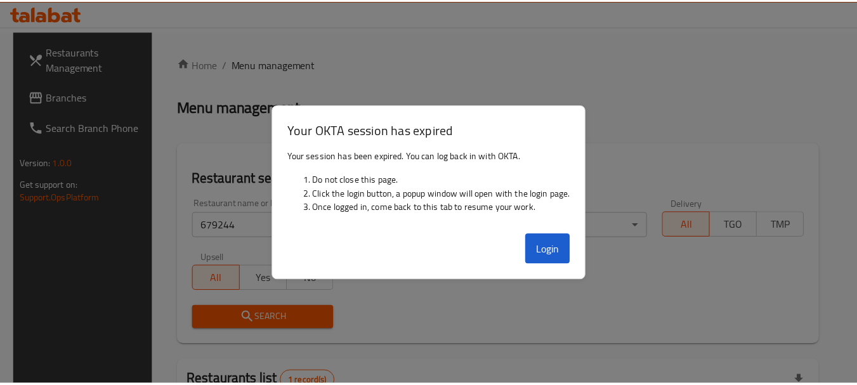
scroll to position [155, 0]
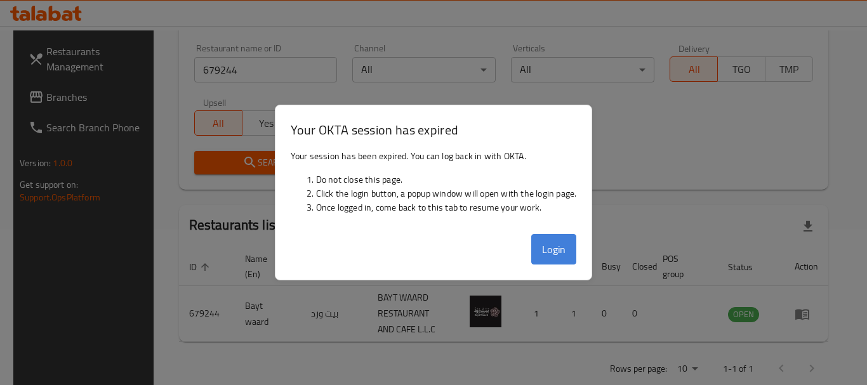
click at [560, 251] on button "Login" at bounding box center [554, 249] width 46 height 30
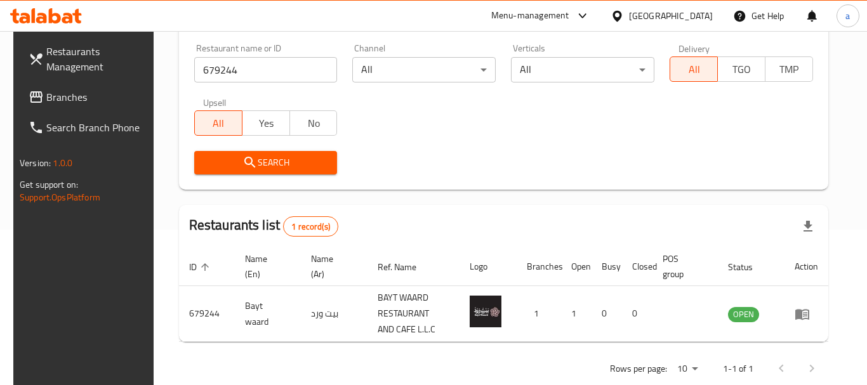
click at [558, 250] on th "Branches" at bounding box center [538, 266] width 44 height 39
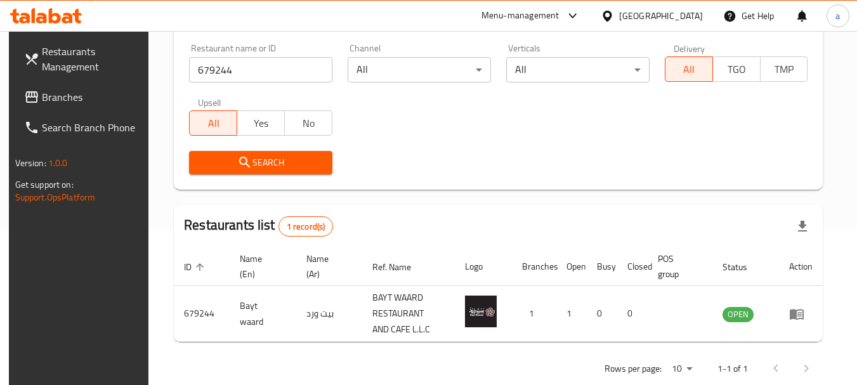
click at [556, 250] on th "Branches" at bounding box center [534, 266] width 44 height 39
click at [663, 15] on div "[GEOGRAPHIC_DATA]" at bounding box center [661, 16] width 84 height 14
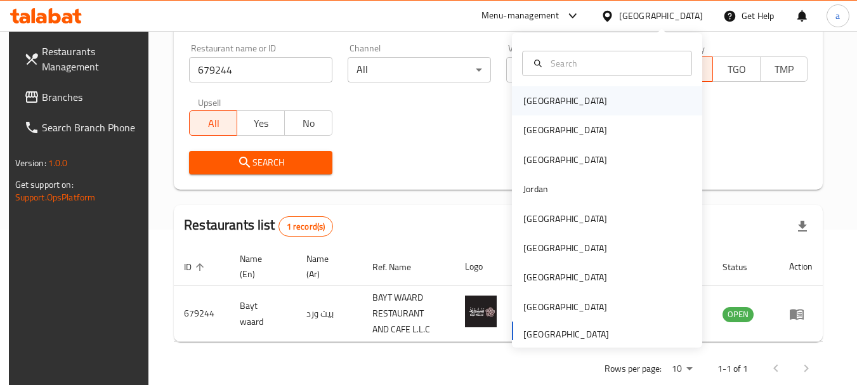
click at [567, 98] on div "[GEOGRAPHIC_DATA]" at bounding box center [607, 100] width 190 height 29
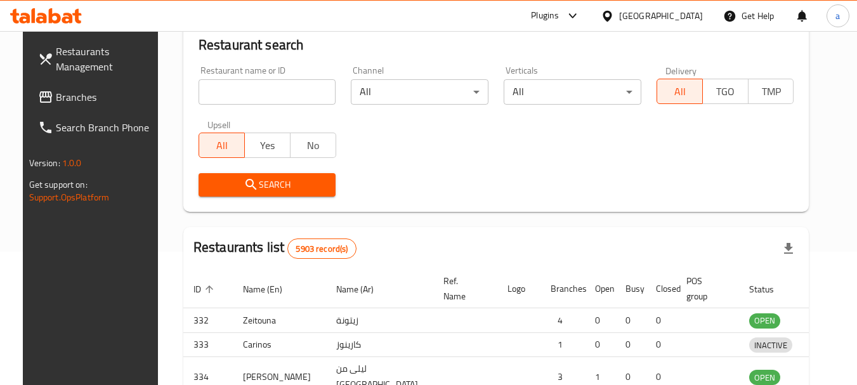
scroll to position [155, 0]
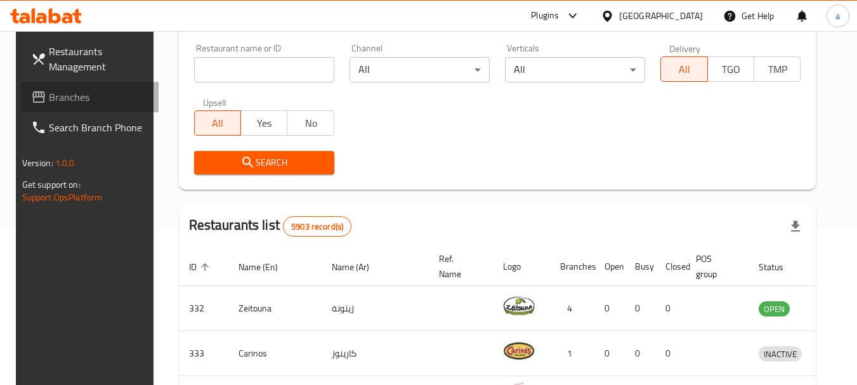
click at [71, 97] on span "Branches" at bounding box center [99, 96] width 100 height 15
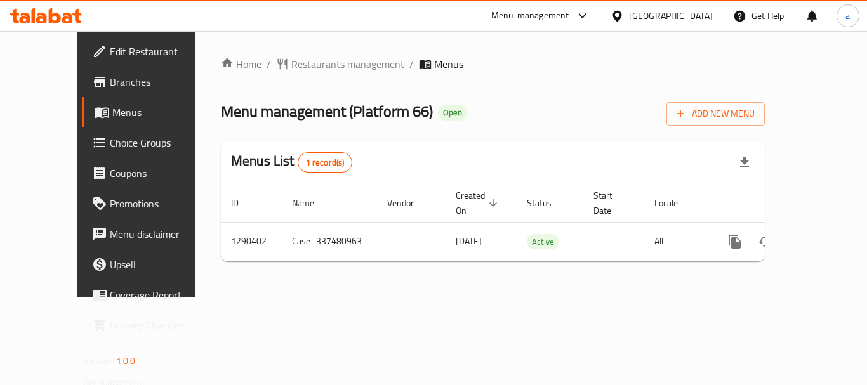
click at [305, 67] on span "Restaurants management" at bounding box center [347, 63] width 113 height 15
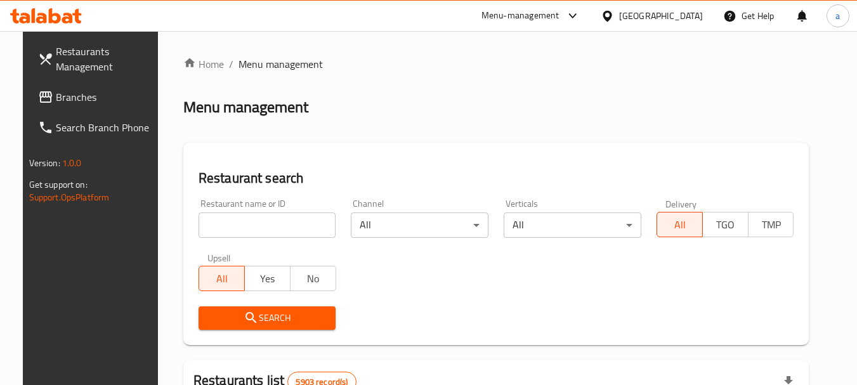
drag, startPoint x: 254, startPoint y: 225, endPoint x: 254, endPoint y: 241, distance: 15.9
click at [254, 225] on input "search" at bounding box center [268, 225] width 138 height 25
paste input "698129"
type input "698129"
click at [270, 322] on span "Search" at bounding box center [267, 318] width 117 height 16
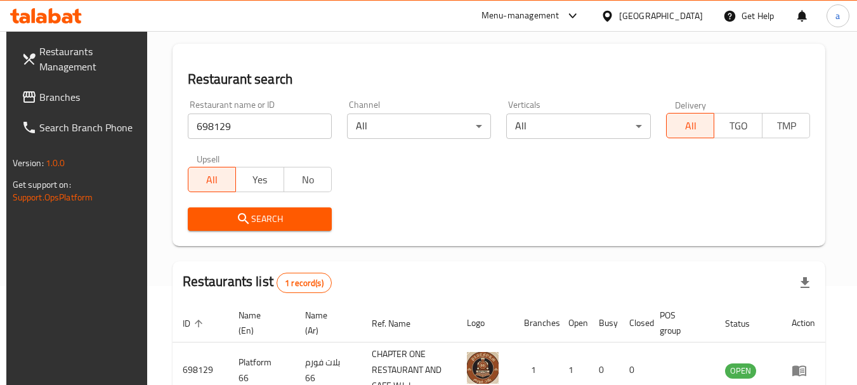
scroll to position [181, 0]
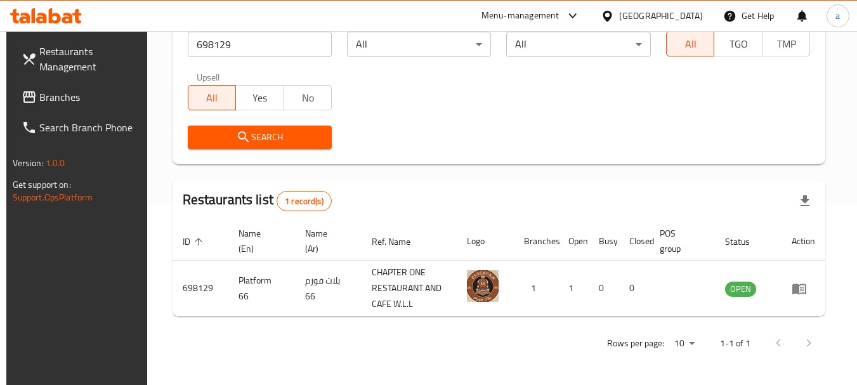
click at [435, 94] on div "Restaurant name or ID 698129 Restaurant name or ID Channel All ​ Verticals All …" at bounding box center [499, 84] width 638 height 146
click at [41, 102] on span "Branches" at bounding box center [89, 96] width 100 height 15
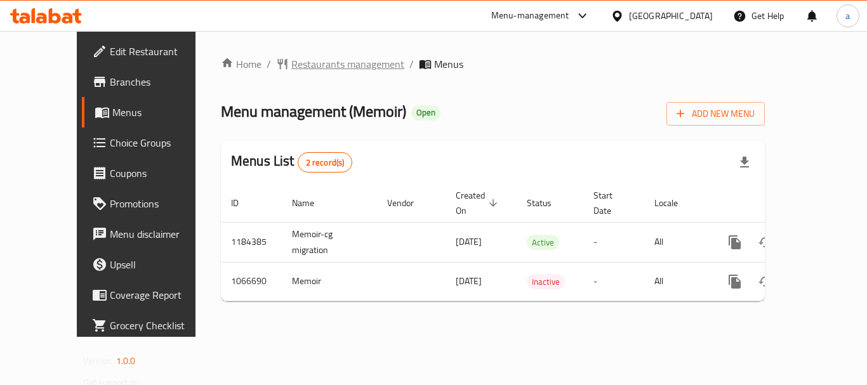
click at [309, 72] on span "Restaurants management" at bounding box center [347, 63] width 113 height 15
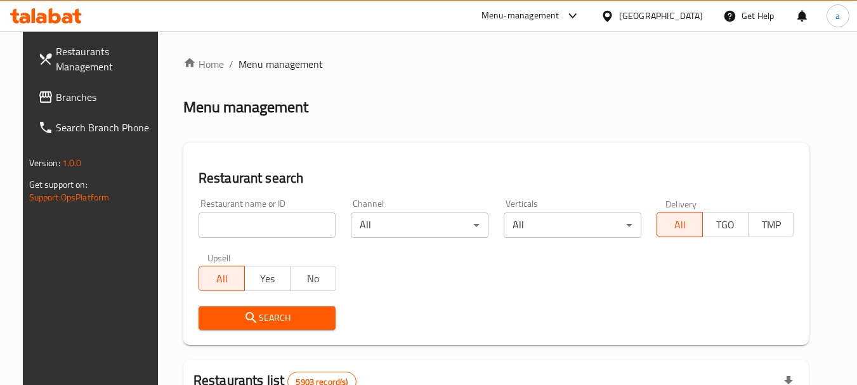
click at [265, 226] on input "search" at bounding box center [268, 225] width 138 height 25
paste input "663474"
type input "663474"
click at [294, 322] on span "Search" at bounding box center [267, 318] width 117 height 16
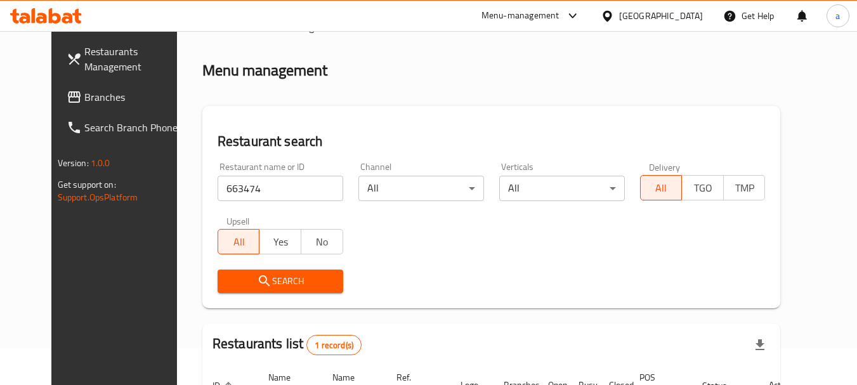
scroll to position [170, 0]
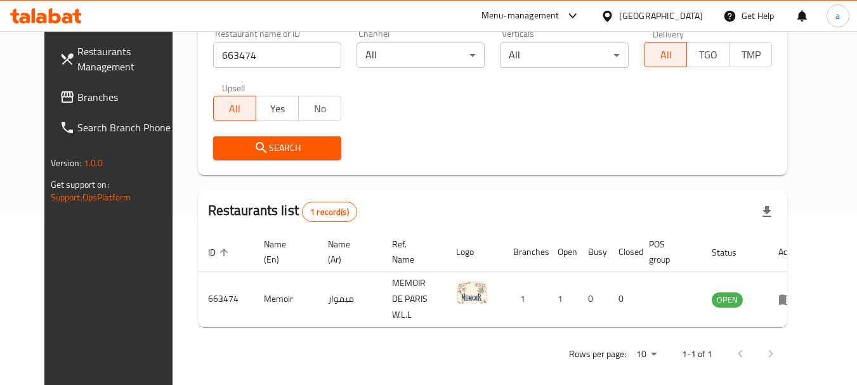
click at [691, 16] on div "[GEOGRAPHIC_DATA]" at bounding box center [661, 16] width 84 height 14
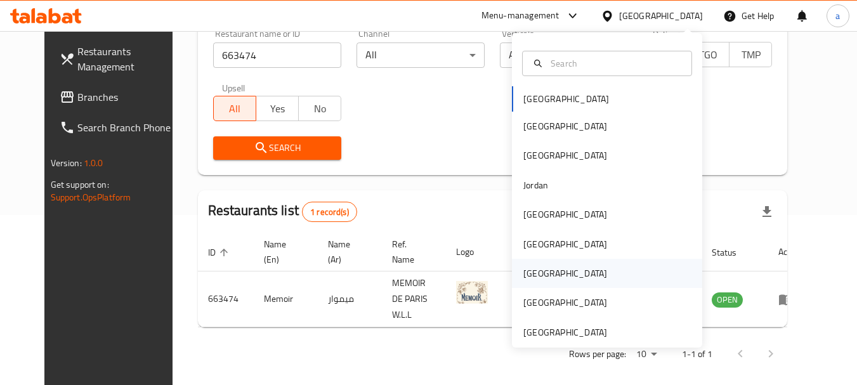
click at [549, 266] on div "[GEOGRAPHIC_DATA]" at bounding box center [607, 273] width 190 height 29
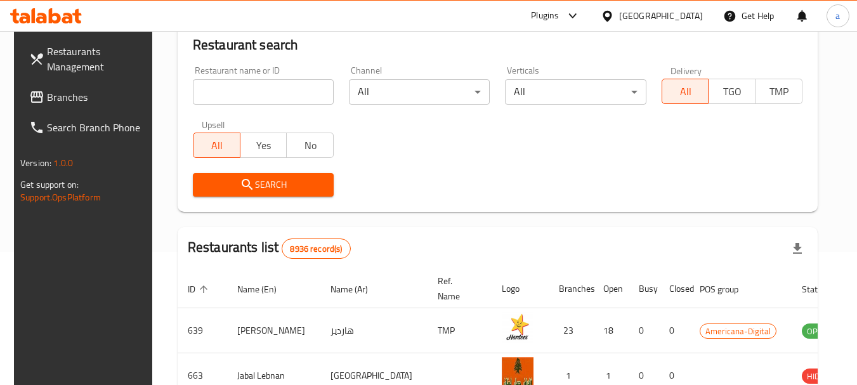
scroll to position [170, 0]
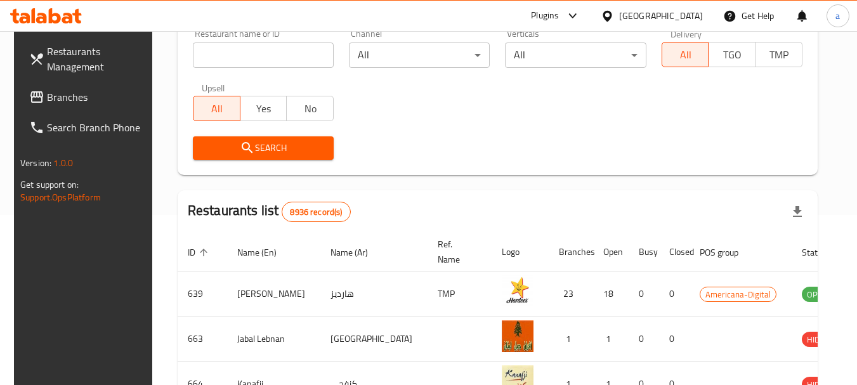
click at [63, 90] on span "Branches" at bounding box center [97, 96] width 100 height 15
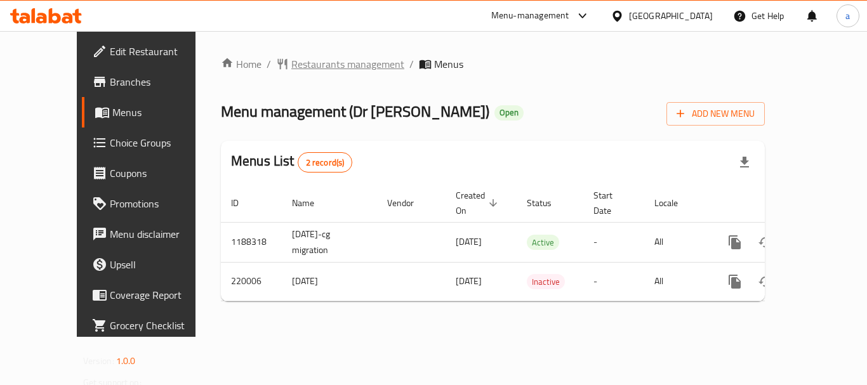
click at [308, 63] on span "Restaurants management" at bounding box center [347, 63] width 113 height 15
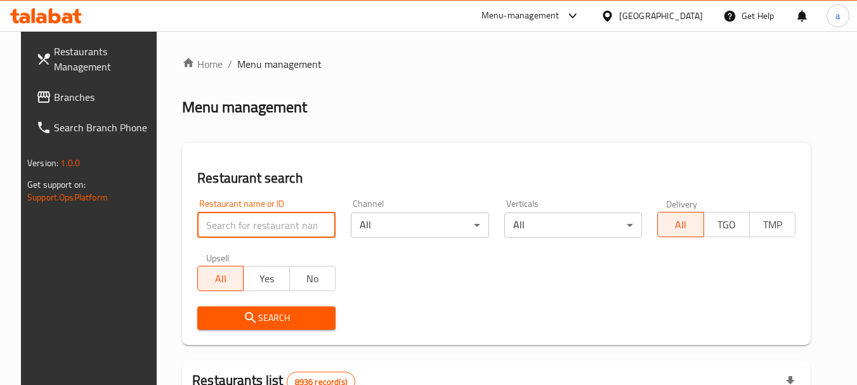
click at [258, 228] on input "search" at bounding box center [266, 225] width 138 height 25
paste input "625265"
type input "625265"
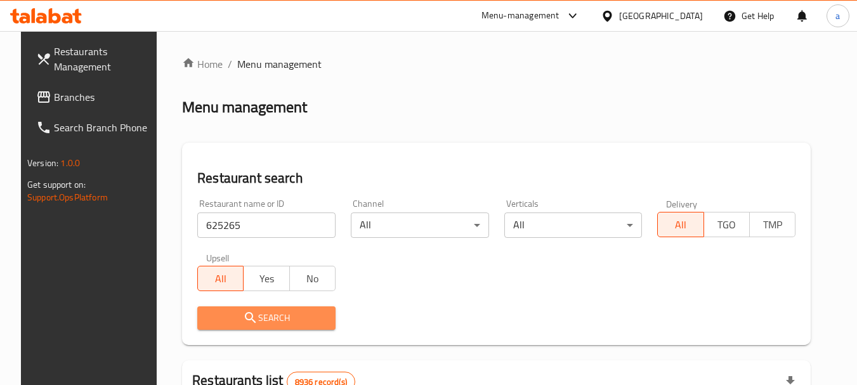
click at [282, 321] on span "Search" at bounding box center [266, 318] width 118 height 16
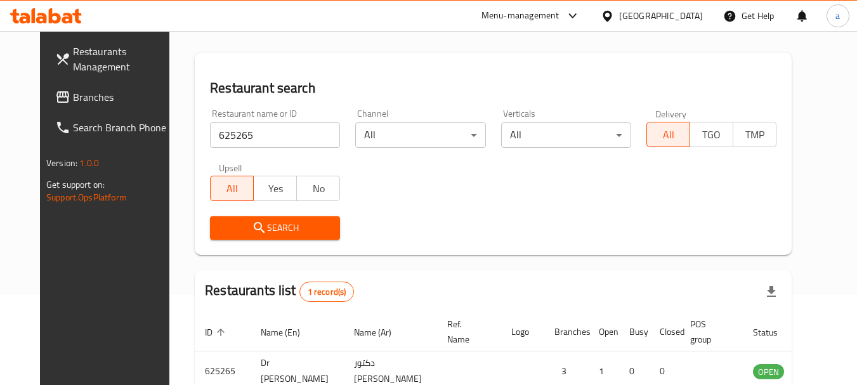
scroll to position [170, 0]
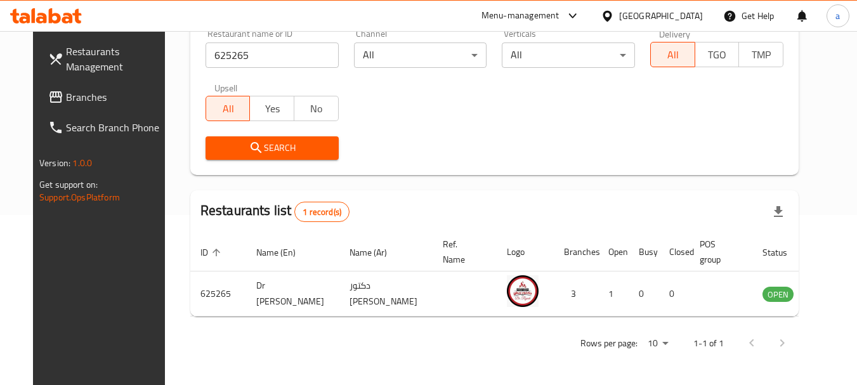
click at [66, 95] on span "Branches" at bounding box center [116, 96] width 100 height 15
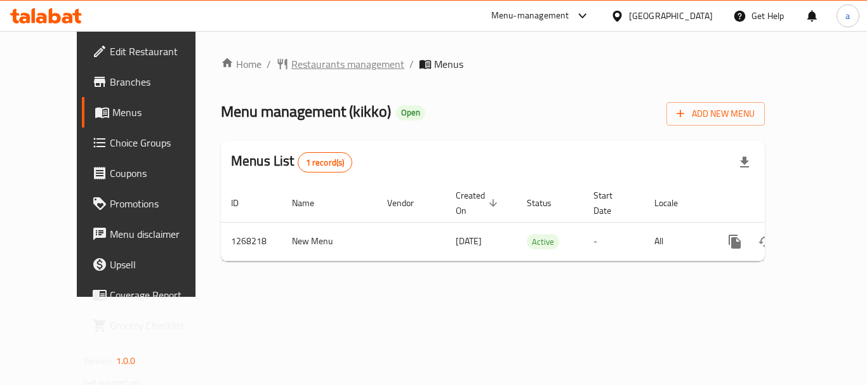
click at [294, 63] on span "Restaurants management" at bounding box center [347, 63] width 113 height 15
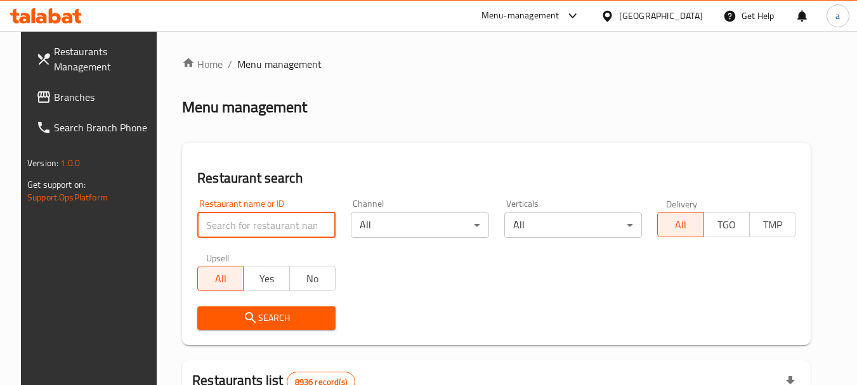
click at [272, 221] on input "search" at bounding box center [266, 225] width 138 height 25
paste input "687882"
type input "687882"
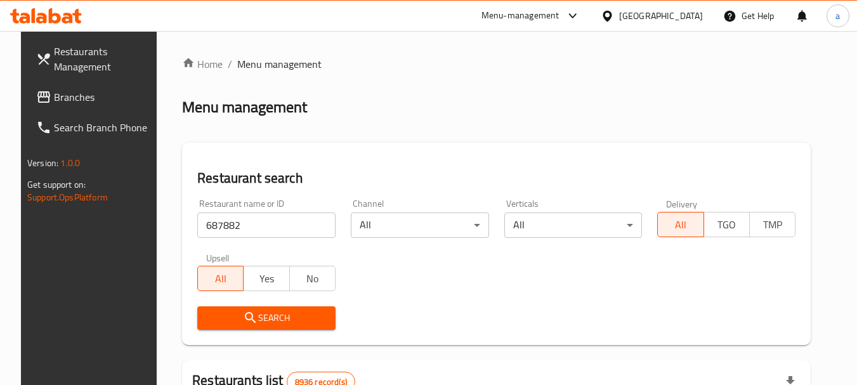
click at [261, 308] on button "Search" at bounding box center [266, 317] width 138 height 23
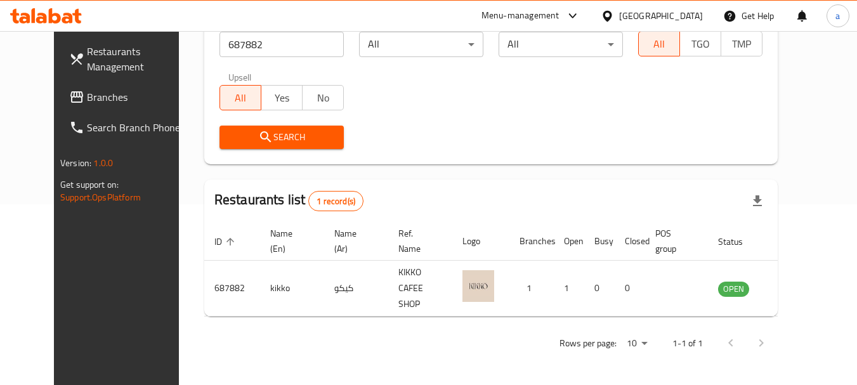
scroll to position [170, 0]
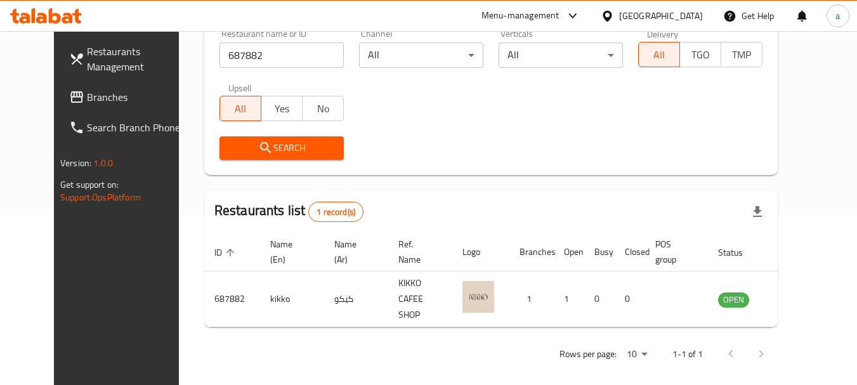
click at [688, 18] on div "[GEOGRAPHIC_DATA]" at bounding box center [661, 16] width 84 height 14
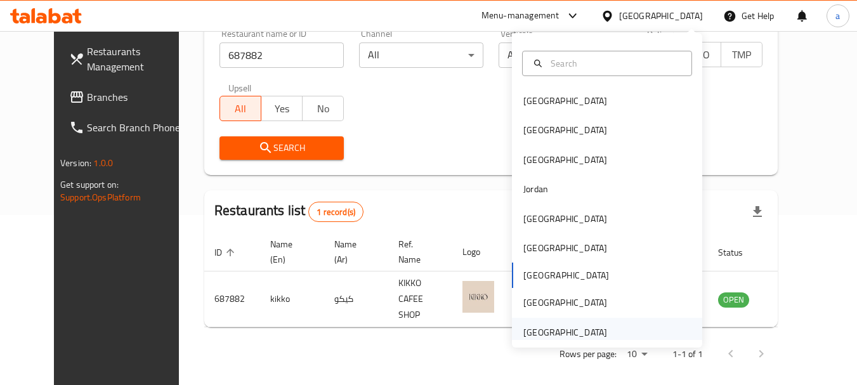
click at [546, 337] on div "[GEOGRAPHIC_DATA]" at bounding box center [565, 332] width 84 height 14
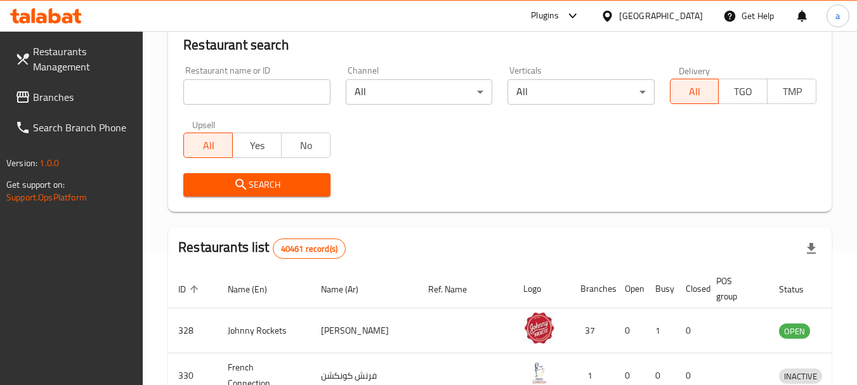
scroll to position [170, 0]
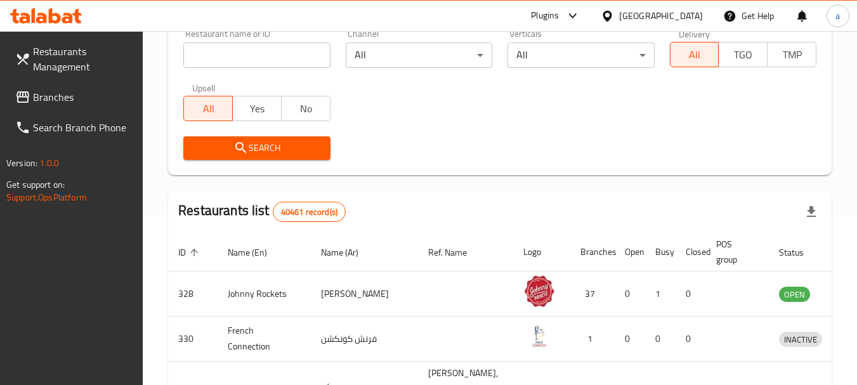
click at [66, 103] on span "Branches" at bounding box center [83, 96] width 100 height 15
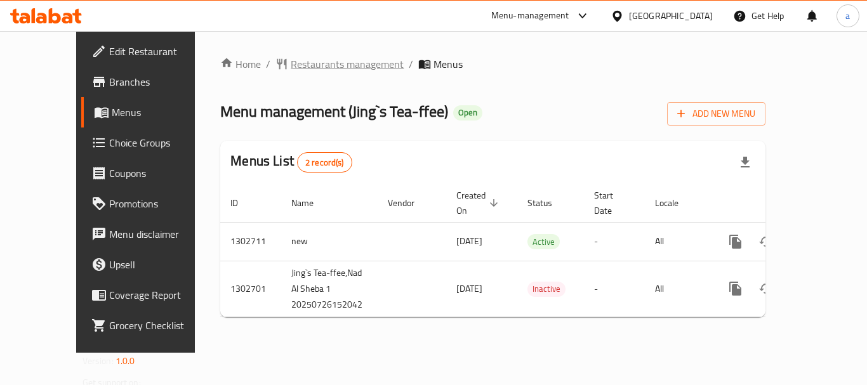
click at [317, 61] on span "Restaurants management" at bounding box center [347, 63] width 113 height 15
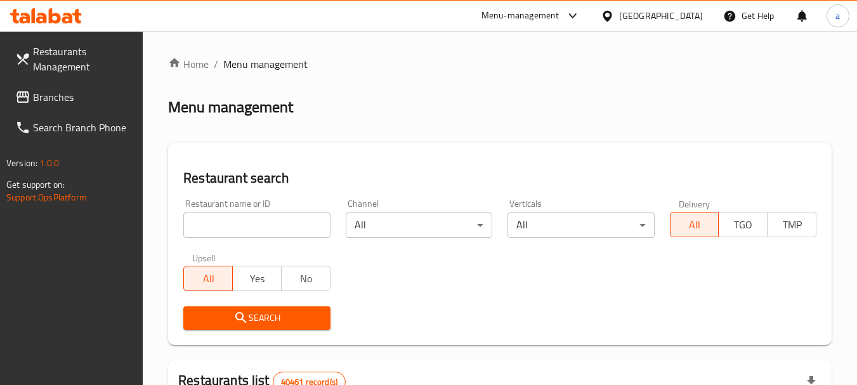
click at [266, 219] on input "search" at bounding box center [256, 225] width 147 height 25
paste input "702524"
type input "702524"
click at [258, 324] on span "Search" at bounding box center [256, 318] width 126 height 16
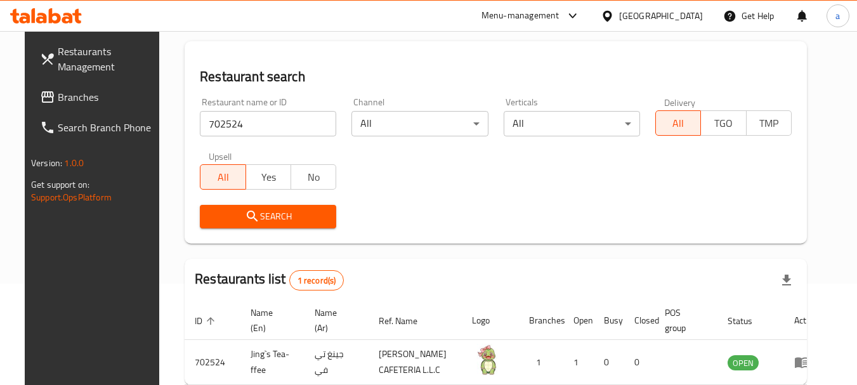
scroll to position [170, 0]
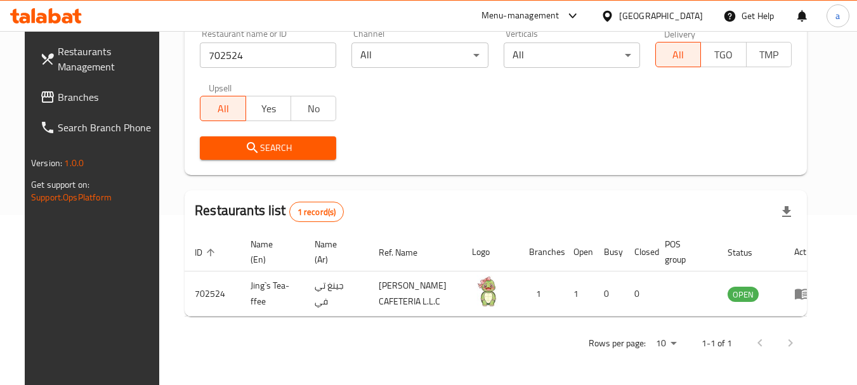
click at [638, 17] on div "[GEOGRAPHIC_DATA]" at bounding box center [661, 16] width 84 height 14
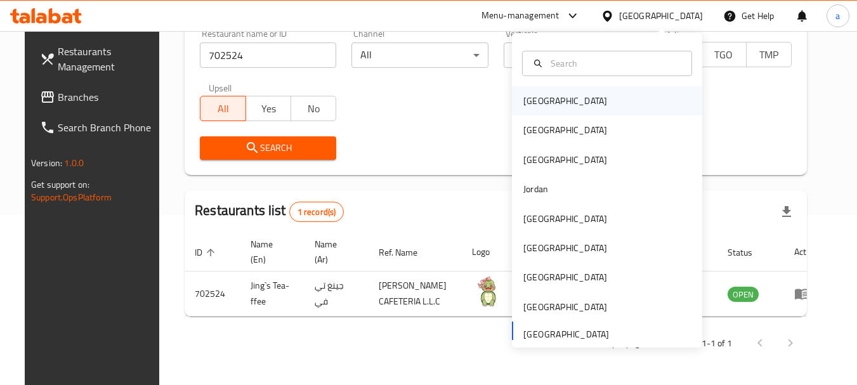
click at [550, 100] on div "[GEOGRAPHIC_DATA]" at bounding box center [565, 100] width 104 height 29
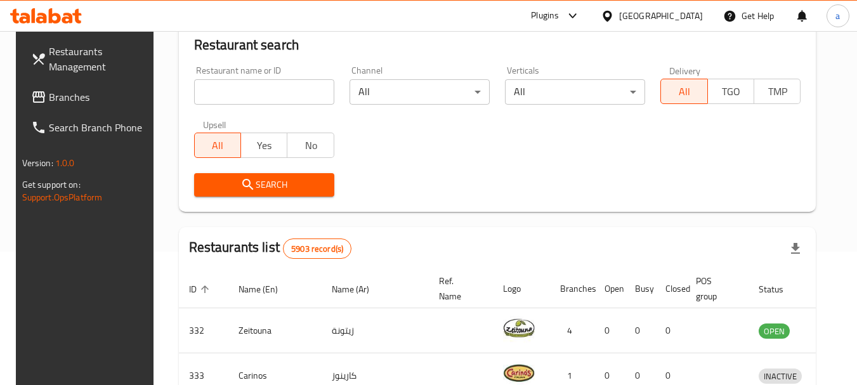
scroll to position [170, 0]
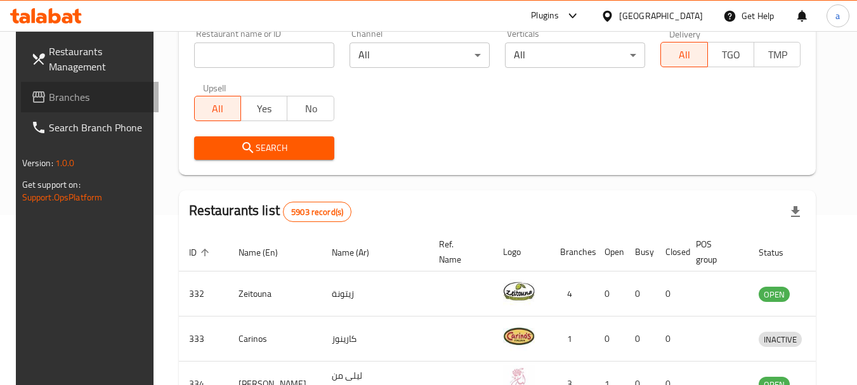
click at [79, 95] on span "Branches" at bounding box center [99, 96] width 100 height 15
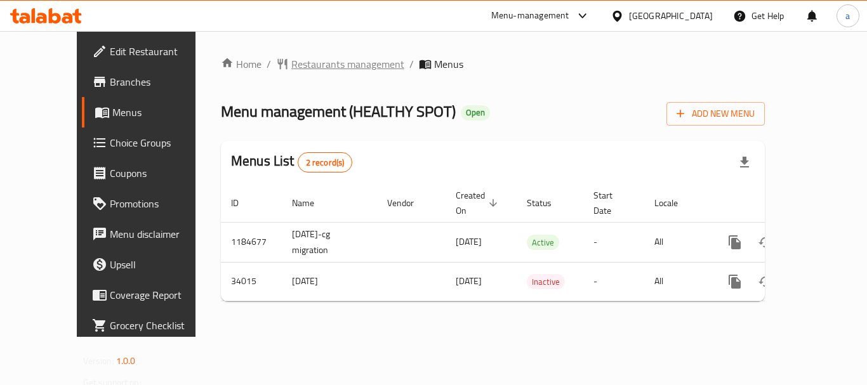
click at [305, 65] on span "Restaurants management" at bounding box center [347, 63] width 113 height 15
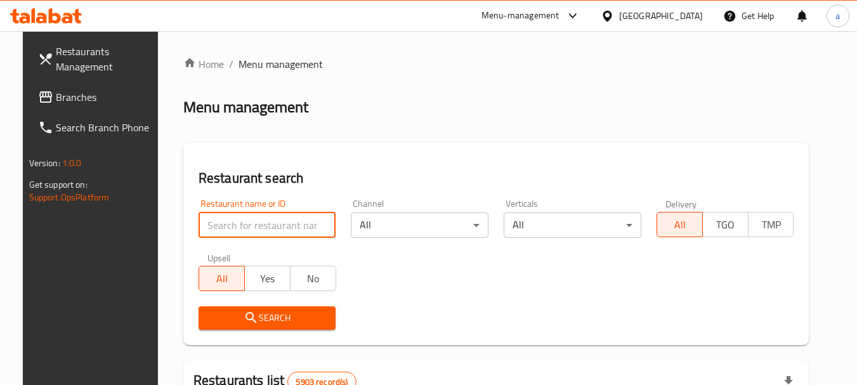
click at [251, 225] on input "search" at bounding box center [268, 225] width 138 height 25
paste input "17492"
type input "17492"
click at [217, 321] on span "Search" at bounding box center [267, 318] width 117 height 16
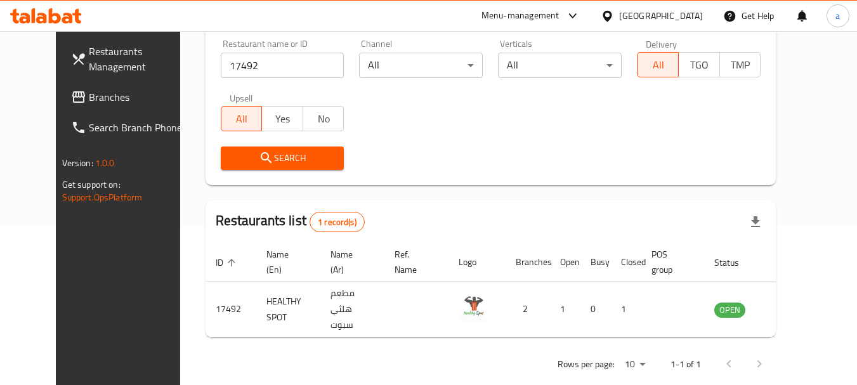
scroll to position [170, 0]
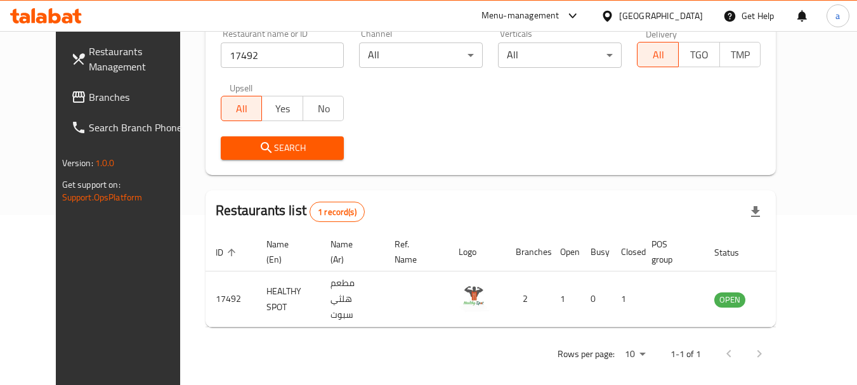
click at [674, 11] on div "[GEOGRAPHIC_DATA]" at bounding box center [661, 16] width 84 height 14
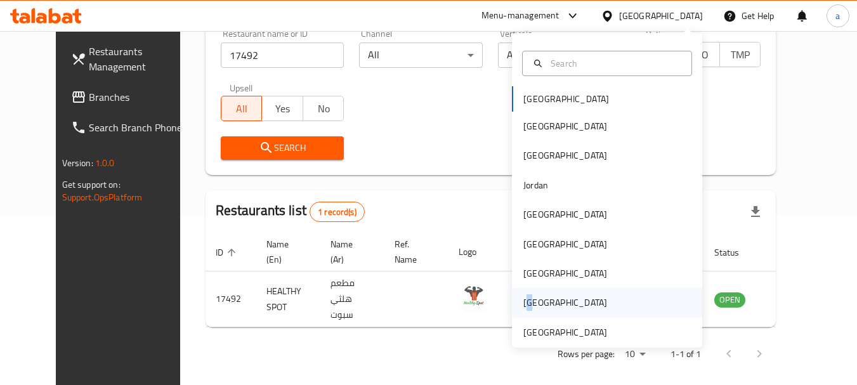
click at [523, 310] on div "[GEOGRAPHIC_DATA]" at bounding box center [565, 303] width 84 height 14
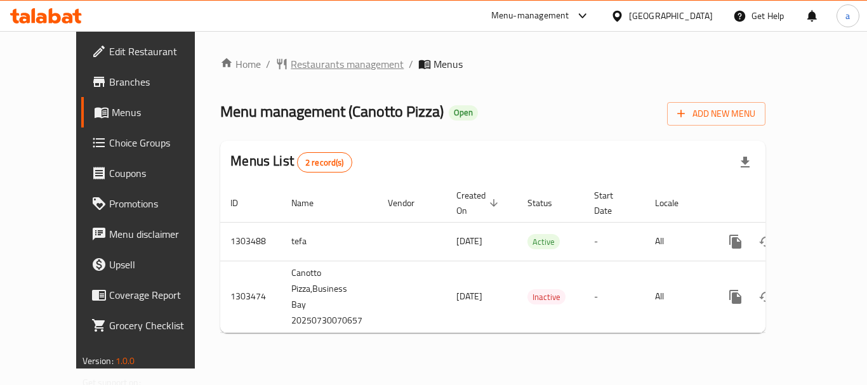
click at [301, 63] on span "Restaurants management" at bounding box center [347, 63] width 113 height 15
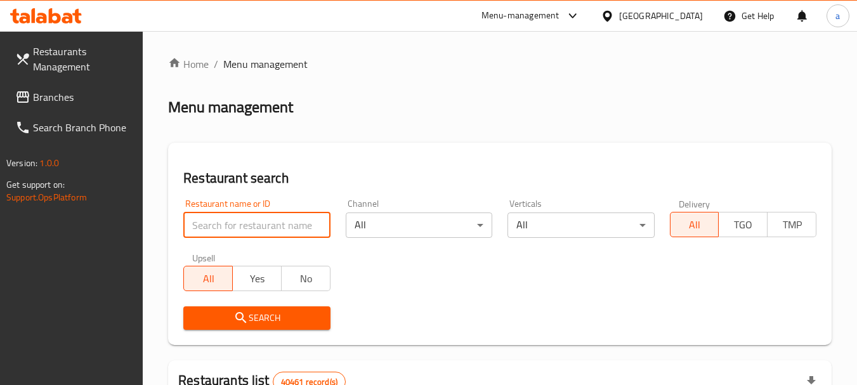
click at [242, 226] on input "search" at bounding box center [256, 225] width 147 height 25
paste input "702847"
type input "702847"
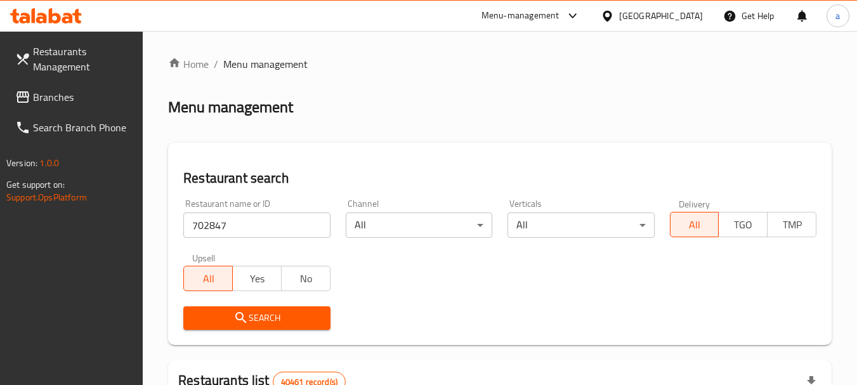
click at [277, 326] on button "Search" at bounding box center [256, 317] width 147 height 23
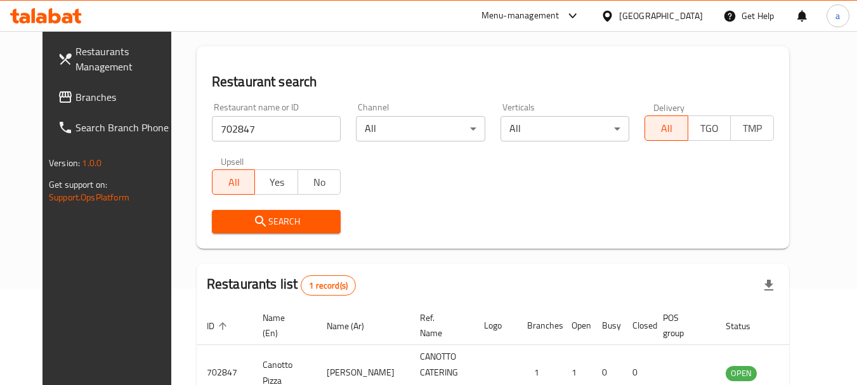
scroll to position [165, 0]
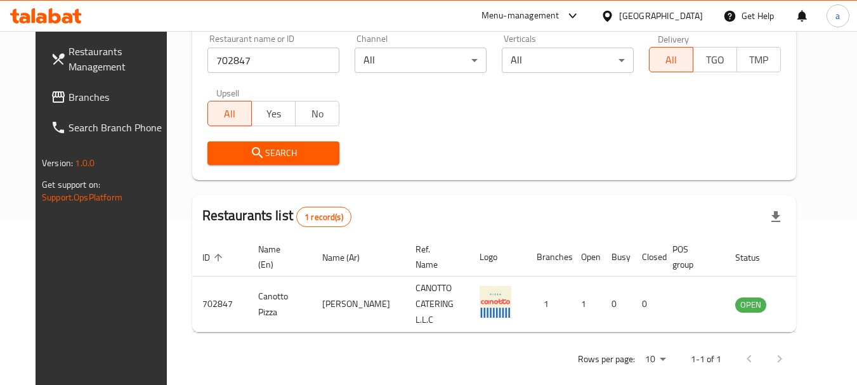
click at [643, 10] on div "[GEOGRAPHIC_DATA]" at bounding box center [661, 16] width 84 height 14
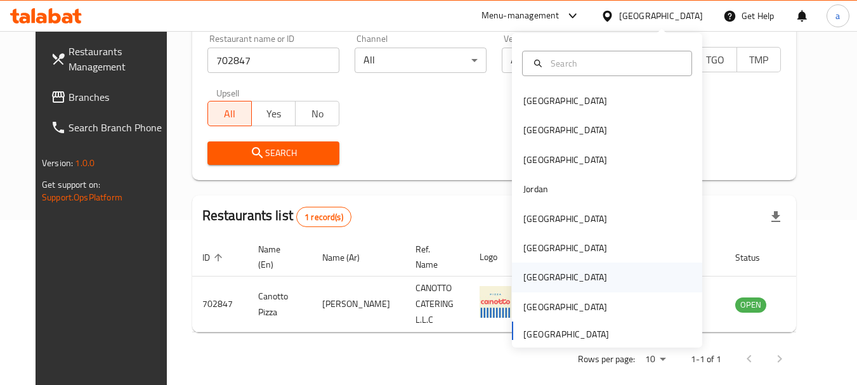
click at [556, 275] on div "[GEOGRAPHIC_DATA]" at bounding box center [607, 277] width 190 height 29
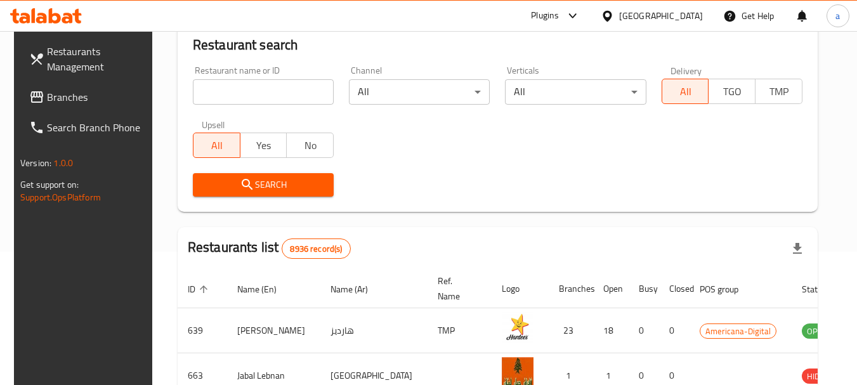
scroll to position [165, 0]
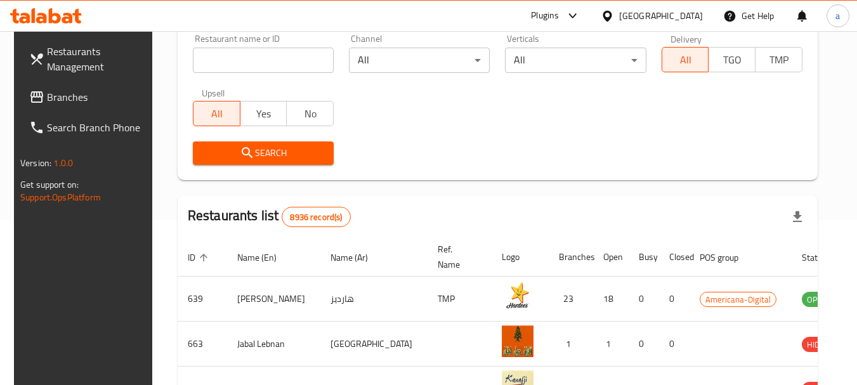
click at [76, 96] on span "Branches" at bounding box center [97, 96] width 100 height 15
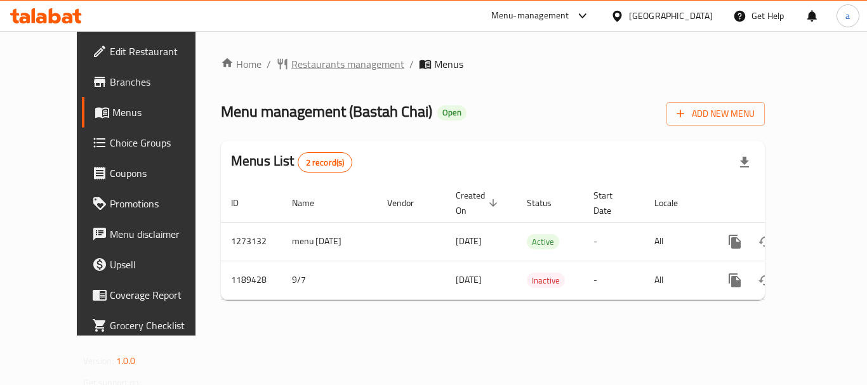
click at [297, 58] on span "Restaurants management" at bounding box center [347, 63] width 113 height 15
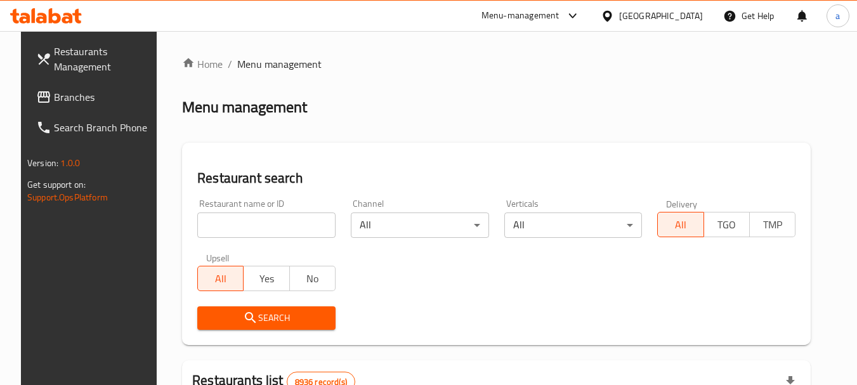
click at [266, 226] on input "search" at bounding box center [266, 225] width 138 height 25
paste input "667272"
type input "667272"
click at [258, 311] on span "Search" at bounding box center [266, 318] width 118 height 16
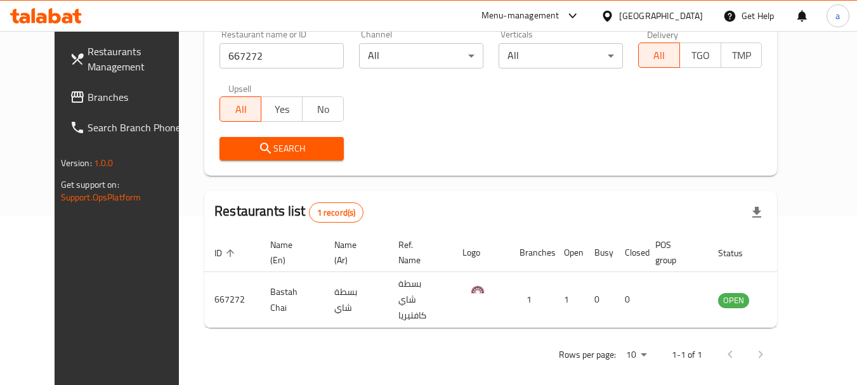
scroll to position [170, 0]
click at [681, 13] on div "[GEOGRAPHIC_DATA]" at bounding box center [661, 16] width 84 height 14
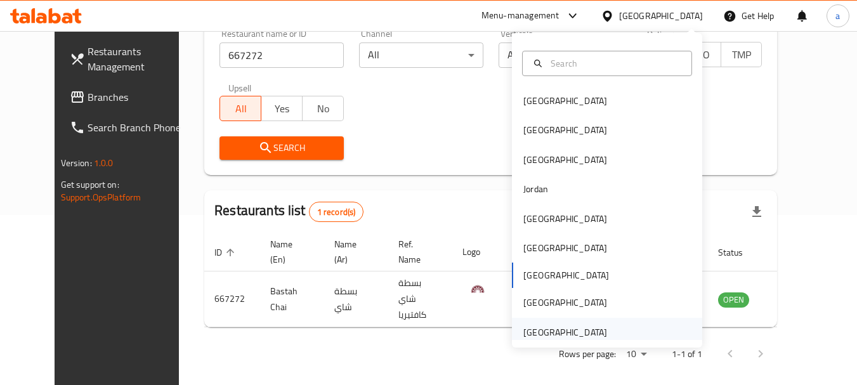
click at [565, 327] on div "[GEOGRAPHIC_DATA]" at bounding box center [565, 332] width 84 height 14
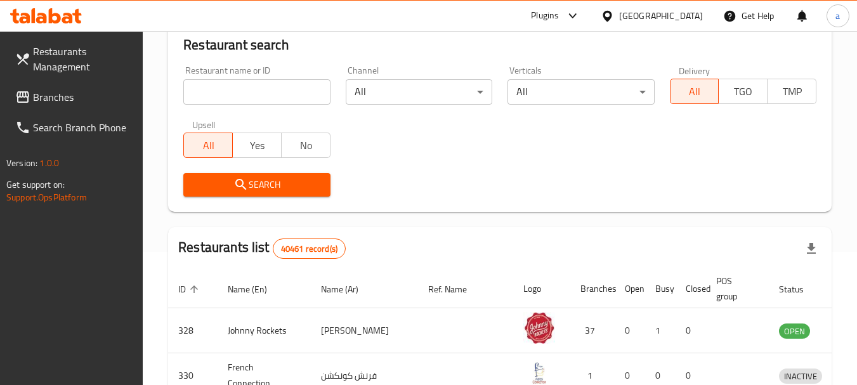
scroll to position [170, 0]
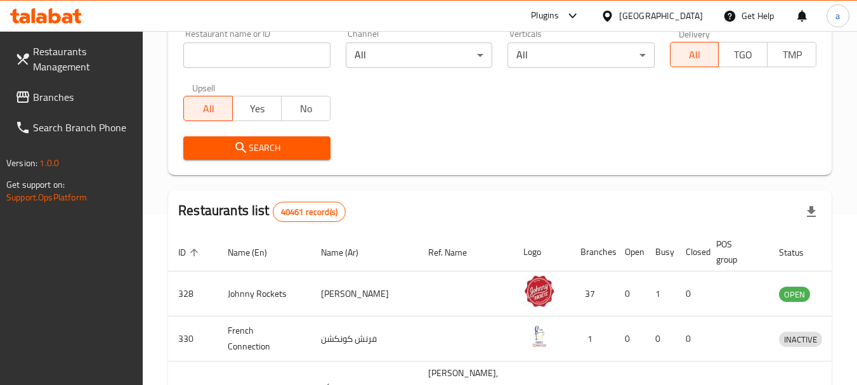
click at [63, 96] on span "Branches" at bounding box center [83, 96] width 100 height 15
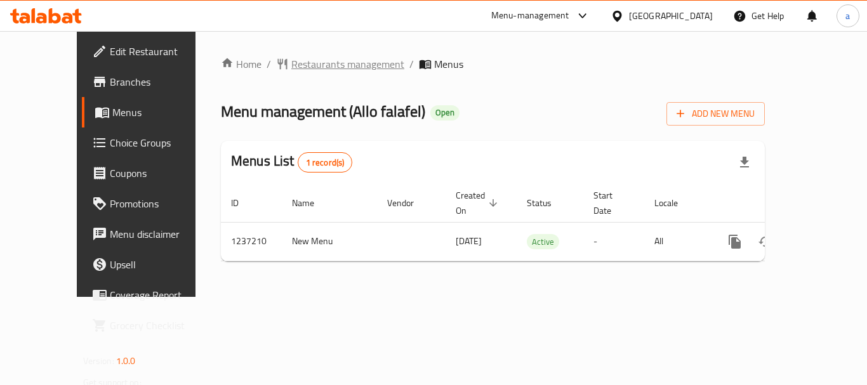
click at [293, 65] on span "Restaurants management" at bounding box center [347, 63] width 113 height 15
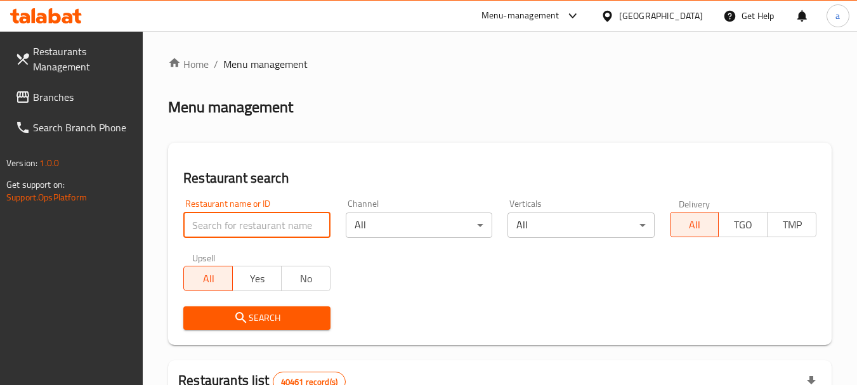
click at [278, 228] on input "search" at bounding box center [256, 225] width 147 height 25
click at [272, 230] on input "search" at bounding box center [256, 225] width 147 height 25
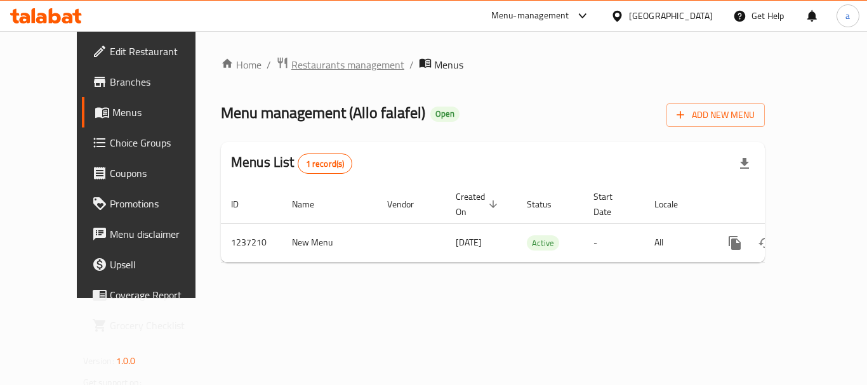
click at [291, 67] on span "Restaurants management" at bounding box center [347, 64] width 113 height 15
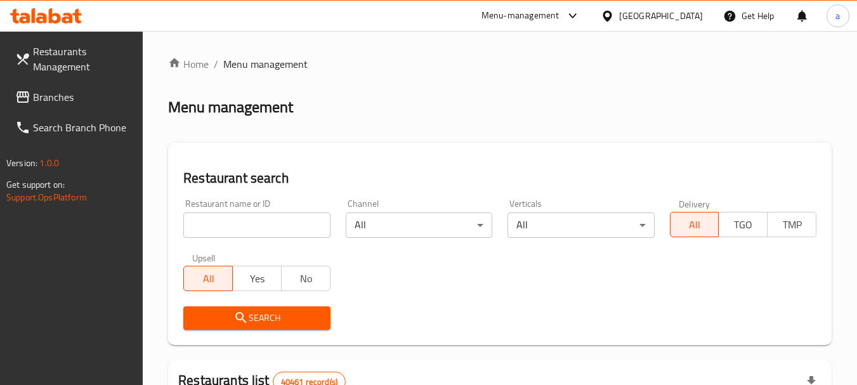
click at [239, 237] on input "search" at bounding box center [256, 225] width 147 height 25
paste input "679299"
type input "679299"
click at [272, 310] on span "Search" at bounding box center [256, 318] width 126 height 16
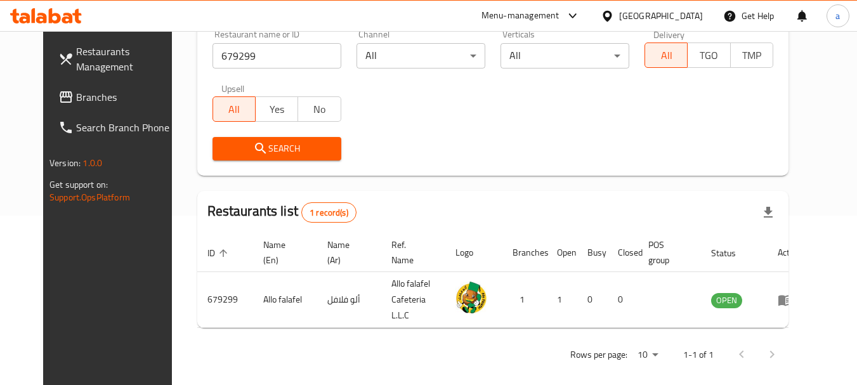
scroll to position [170, 0]
click at [637, 13] on div "United Arab Emirates" at bounding box center [661, 16] width 84 height 14
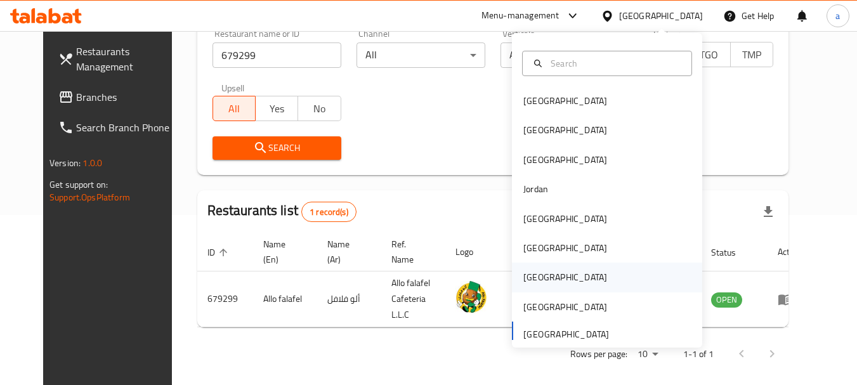
click at [533, 281] on div "[GEOGRAPHIC_DATA]" at bounding box center [565, 277] width 84 height 14
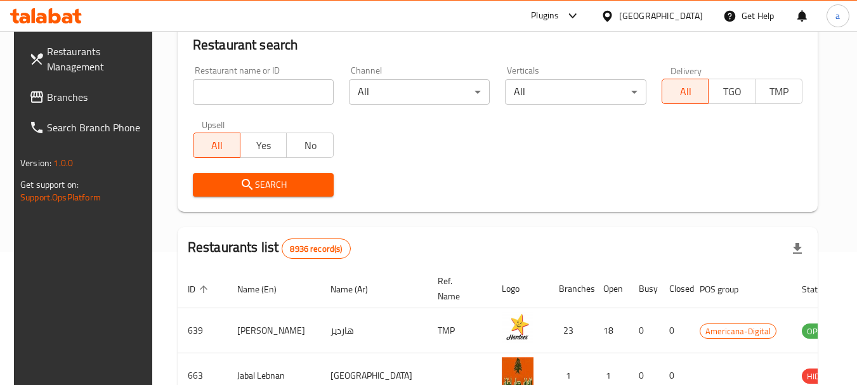
scroll to position [170, 0]
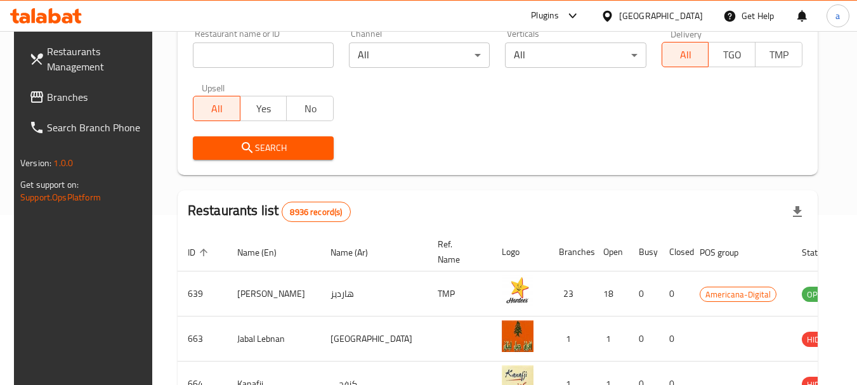
click at [63, 98] on span "Branches" at bounding box center [97, 96] width 100 height 15
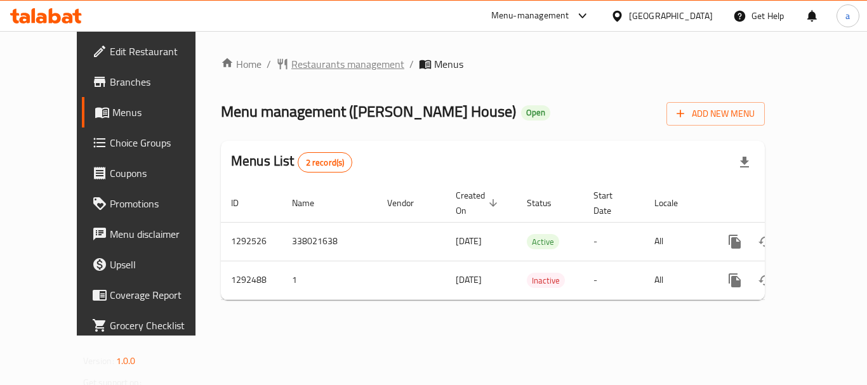
click at [299, 69] on span "Restaurants management" at bounding box center [347, 63] width 113 height 15
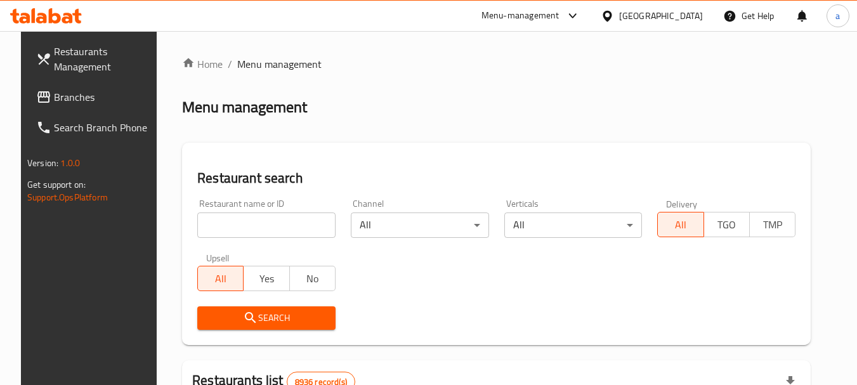
click at [263, 224] on input "search" at bounding box center [266, 225] width 138 height 25
paste input "699152"
type input "699152"
click at [249, 314] on span "Search" at bounding box center [266, 318] width 118 height 16
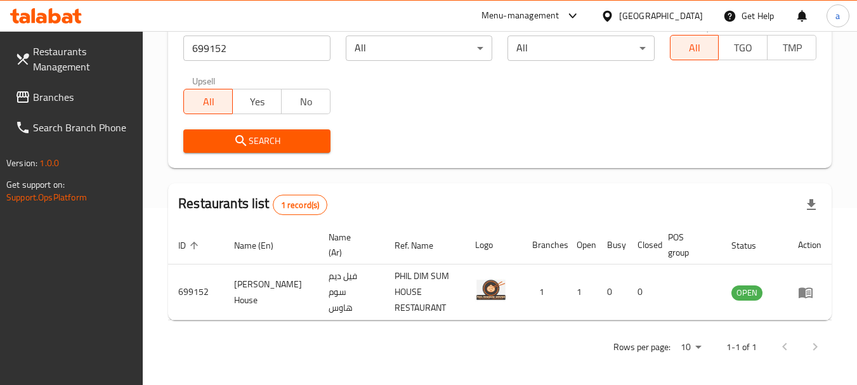
scroll to position [181, 0]
